Goal: Transaction & Acquisition: Purchase product/service

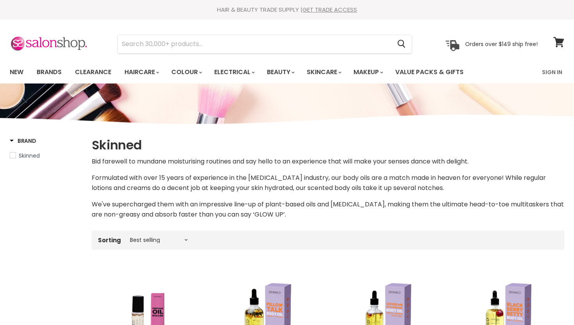
scroll to position [283, 0]
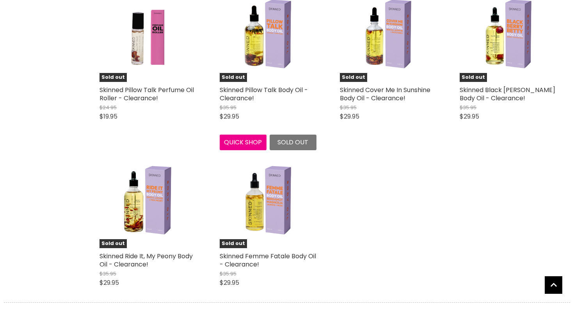
click at [259, 83] on div "Sold out Skinned Pillow Talk Body Oil - Clearance! $35.95 $29.95 Skinned Quick …" at bounding box center [268, 67] width 112 height 181
click at [258, 91] on link "Skinned Pillow Talk Body Oil - Clearance!" at bounding box center [264, 94] width 88 height 17
